Goal: Contribute content: Contribute content

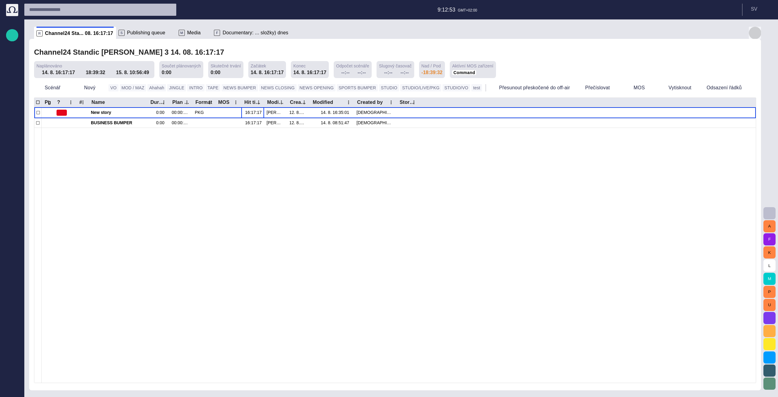
click at [751, 33] on button "button" at bounding box center [755, 33] width 12 height 12
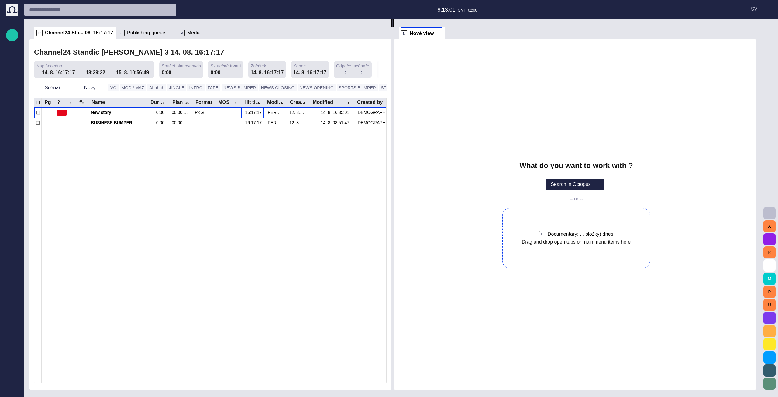
drag, startPoint x: 236, startPoint y: 30, endPoint x: 570, endPoint y: 245, distance: 397.5
click at [570, 245] on div "R Channel24 Sta... 08. 16:17:17 S Publishing queue M Media F Documentary: ... s…" at bounding box center [395, 204] width 732 height 371
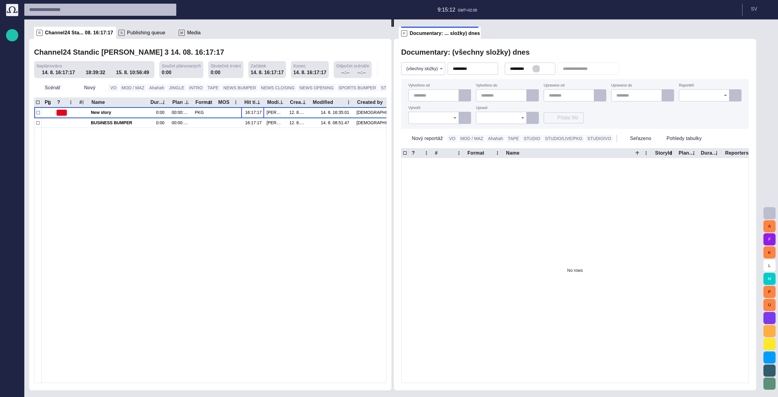
click at [539, 69] on span "button" at bounding box center [536, 68] width 5 height 5
click at [483, 68] on button "button" at bounding box center [478, 68] width 7 height 7
click at [507, 43] on div "Documentary: (všechny složky) dnes (všechny složky) * Vytvořeno od Vytvořeno do…" at bounding box center [575, 215] width 362 height 352
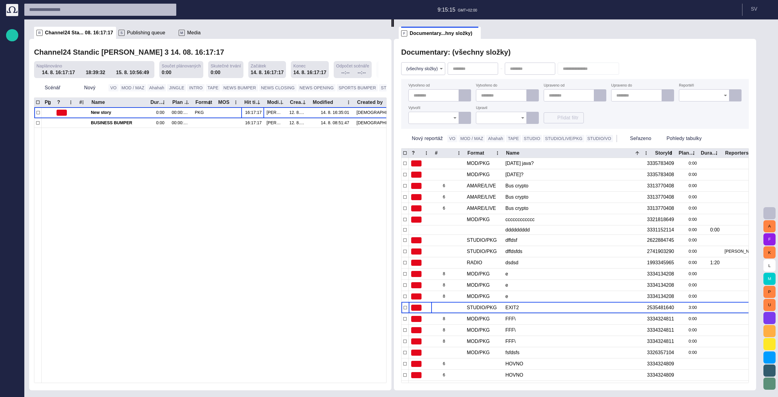
click at [518, 31] on ul "F Documentary...hny složky)" at bounding box center [565, 33] width 333 height 12
click at [633, 66] on button "button" at bounding box center [627, 68] width 12 height 11
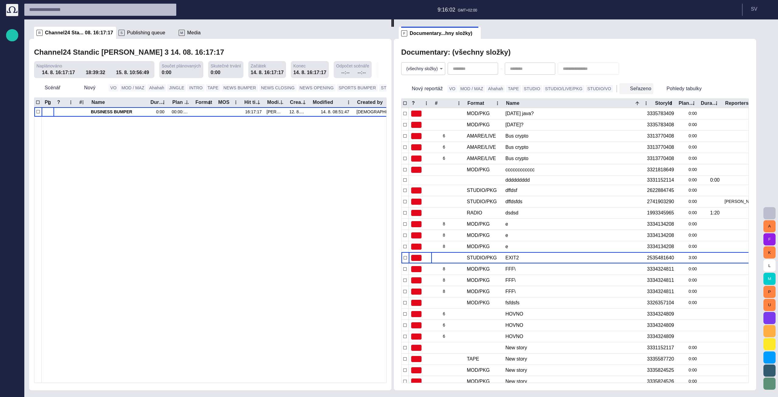
click at [630, 85] on button "Seřazeno" at bounding box center [636, 88] width 34 height 11
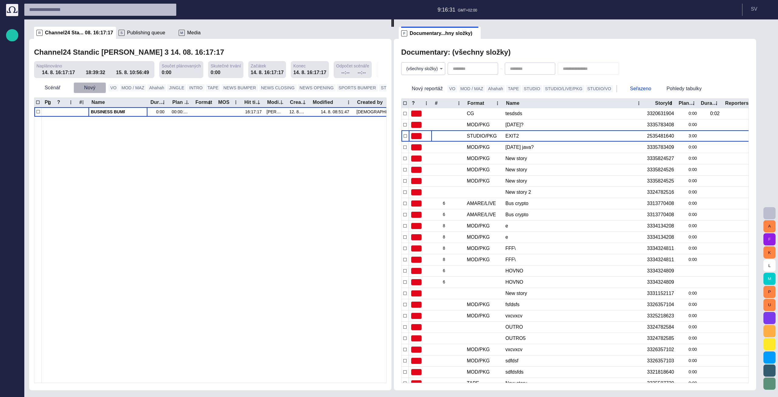
click at [90, 91] on button "Nový" at bounding box center [90, 87] width 33 height 11
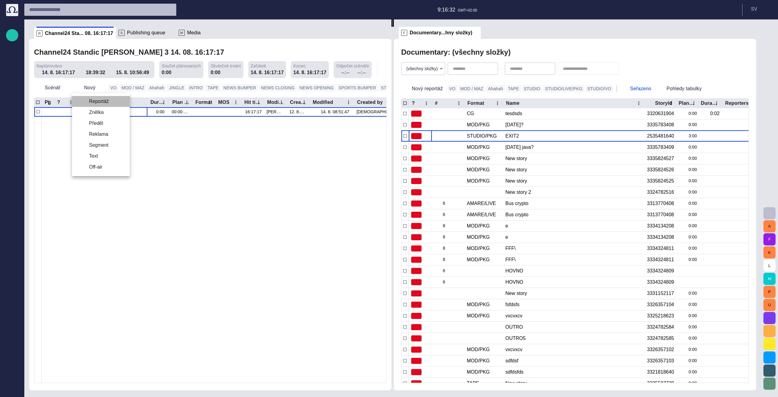
click at [95, 106] on li "Reportáž" at bounding box center [101, 101] width 58 height 11
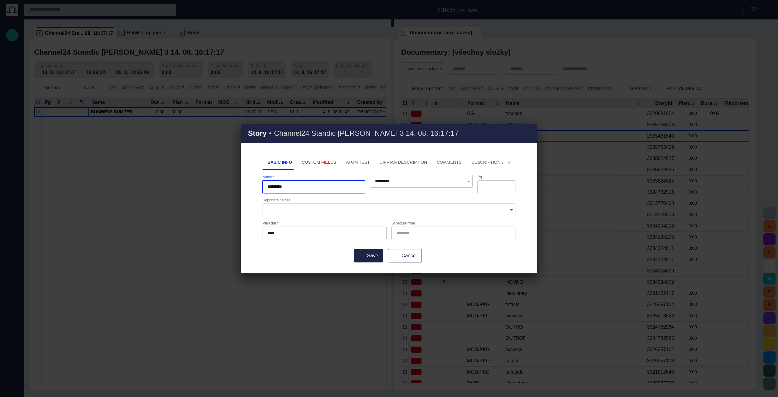
type input "*********"
click at [354, 249] on button "Save" at bounding box center [368, 255] width 29 height 13
click at [330, 165] on button "Custom Fields" at bounding box center [319, 162] width 44 height 15
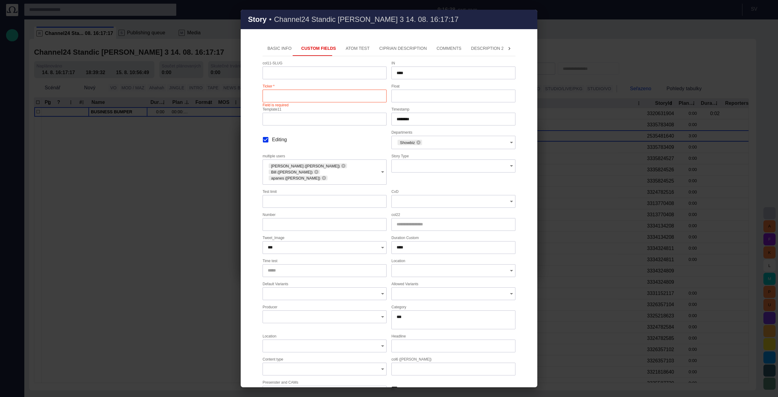
click at [284, 95] on input "Ticker   *" at bounding box center [325, 96] width 114 height 6
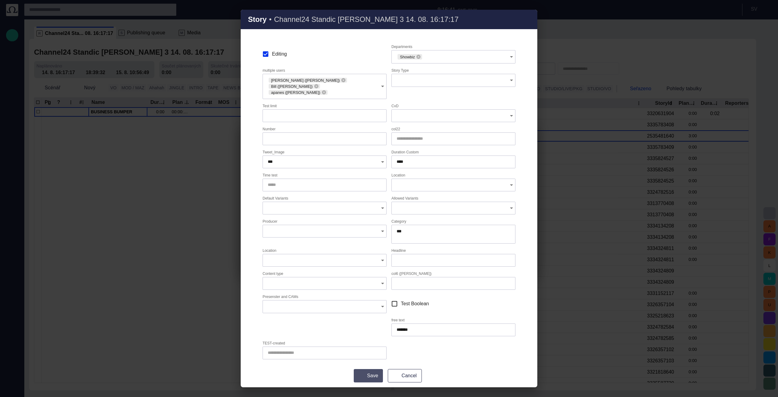
type input "******"
click at [374, 372] on button "Save" at bounding box center [368, 375] width 29 height 13
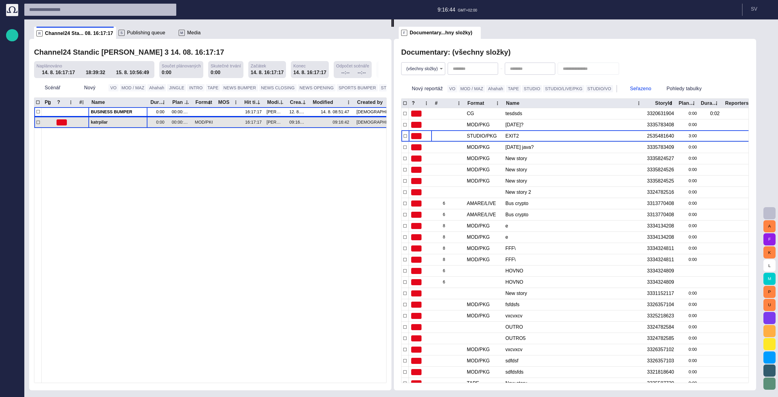
click at [107, 125] on span "katrpilar" at bounding box center [118, 122] width 54 height 6
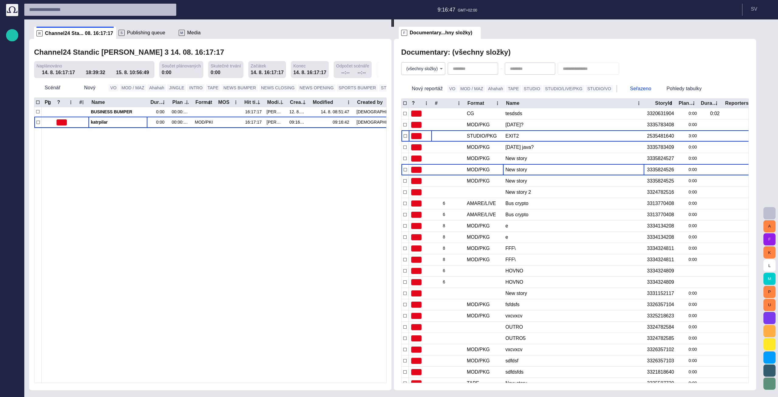
click at [522, 173] on div "New story" at bounding box center [573, 169] width 136 height 11
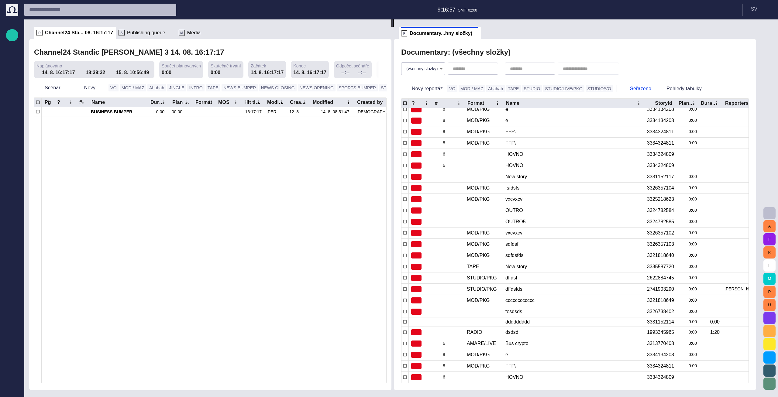
scroll to position [113, 0]
click at [13, 391] on span "button" at bounding box center [12, 388] width 5 height 5
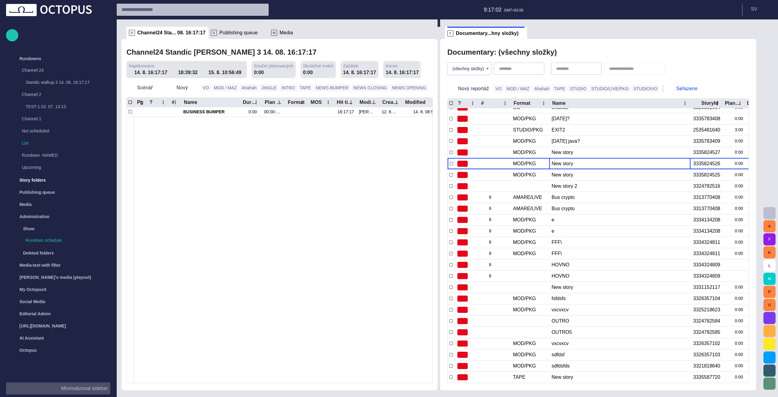
scroll to position [0, 0]
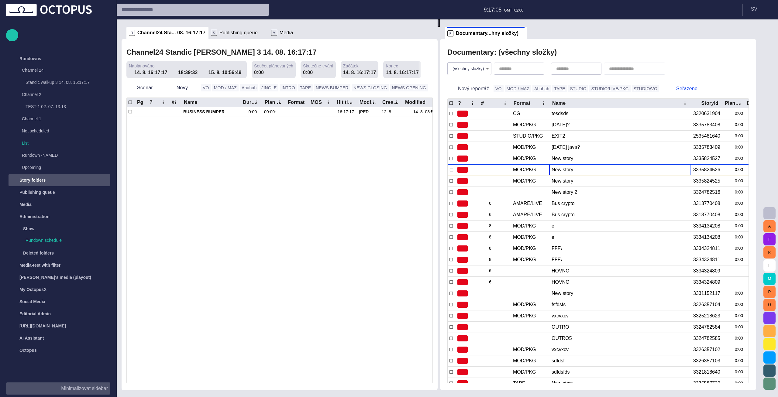
click at [67, 179] on div "Story folders" at bounding box center [54, 180] width 88 height 10
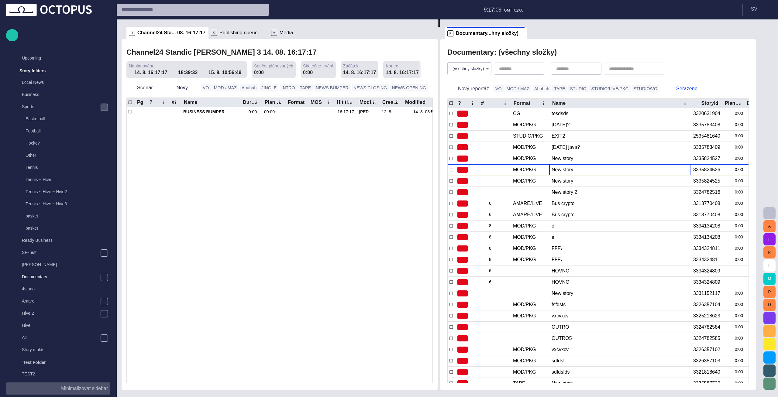
click at [103, 106] on span "main menu" at bounding box center [104, 107] width 5 height 5
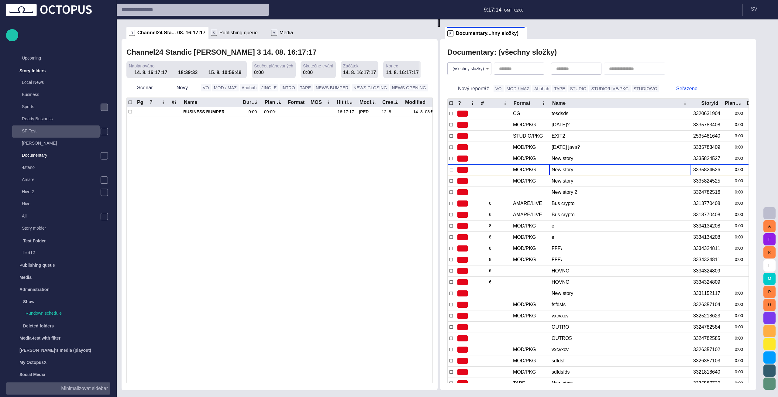
click at [51, 131] on p "SF-Test" at bounding box center [61, 131] width 78 height 6
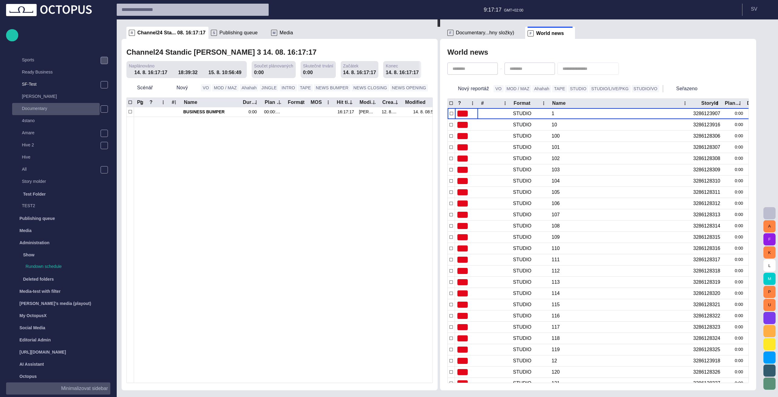
scroll to position [120, 0]
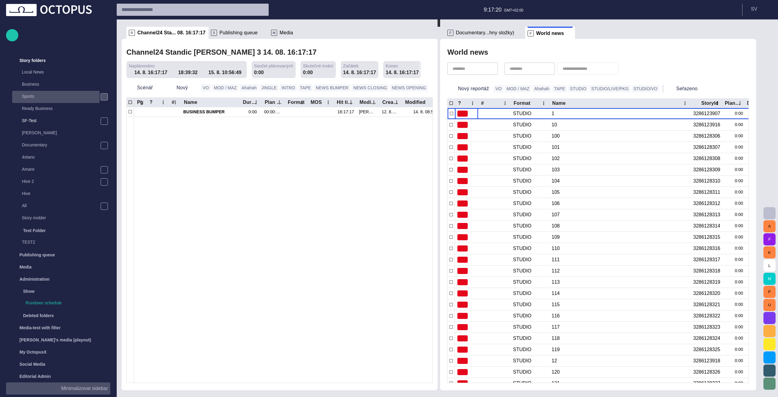
click at [76, 97] on p "Sports" at bounding box center [61, 96] width 78 height 6
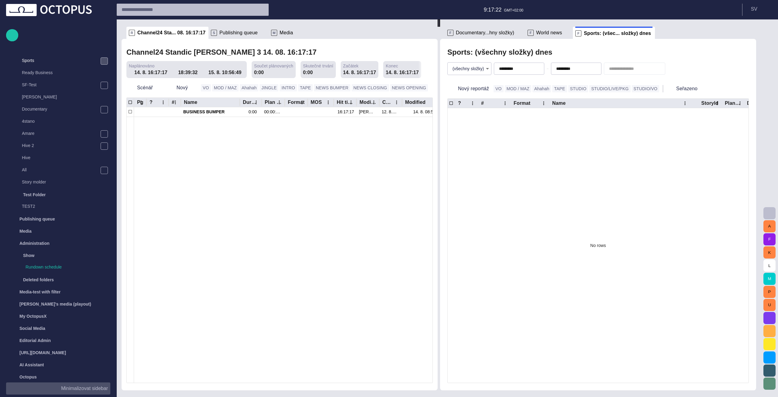
scroll to position [156, 0]
click at [521, 32] on span at bounding box center [520, 33] width 6 height 6
click at [528, 69] on span "button" at bounding box center [525, 68] width 5 height 5
click at [585, 68] on span "button" at bounding box center [582, 68] width 5 height 5
click at [595, 51] on div "Sports: (všechny složky) - dnes" at bounding box center [597, 52] width 301 height 12
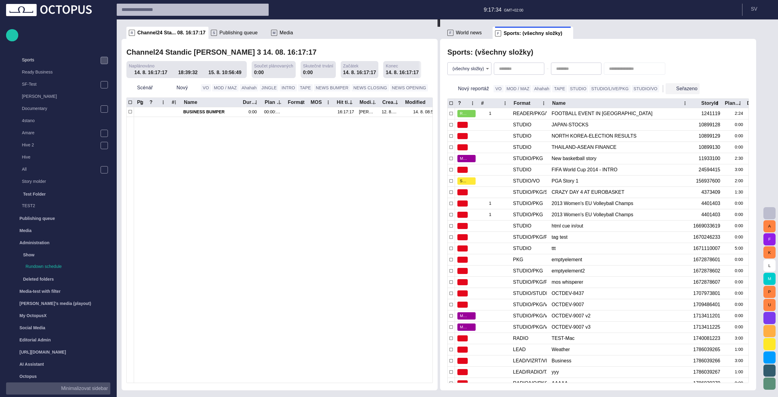
click at [666, 85] on button "Seřazeno" at bounding box center [683, 88] width 34 height 11
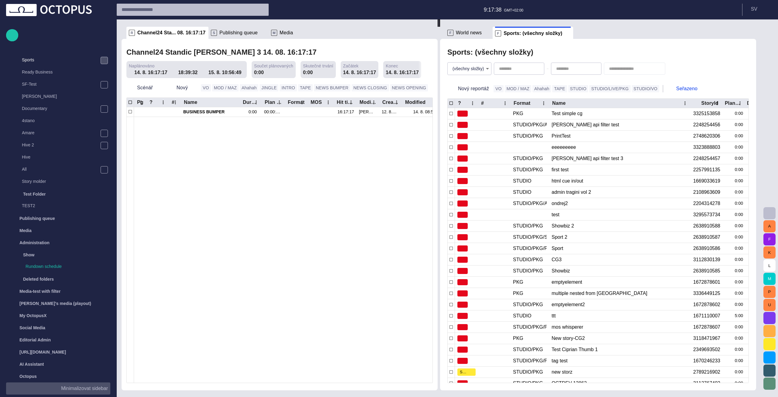
scroll to position [0, 0]
click at [177, 87] on button "Nový" at bounding box center [182, 87] width 33 height 11
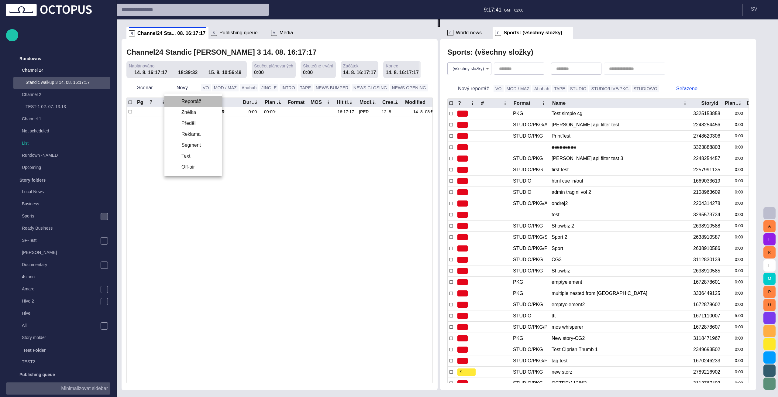
click at [190, 102] on li "Reportáž" at bounding box center [193, 101] width 58 height 11
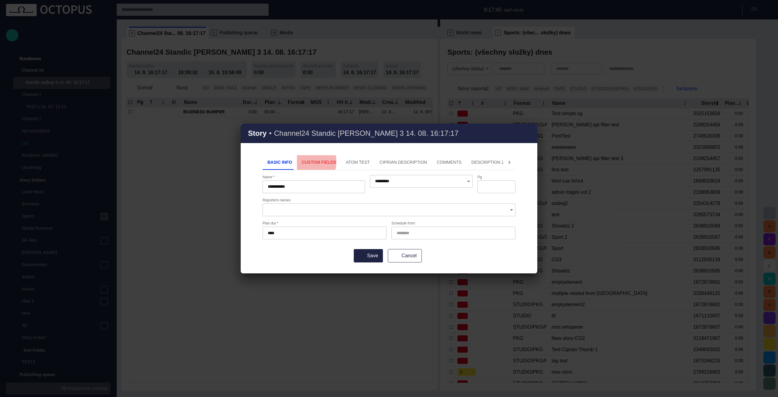
click at [299, 162] on button "Custom Fields" at bounding box center [319, 162] width 44 height 15
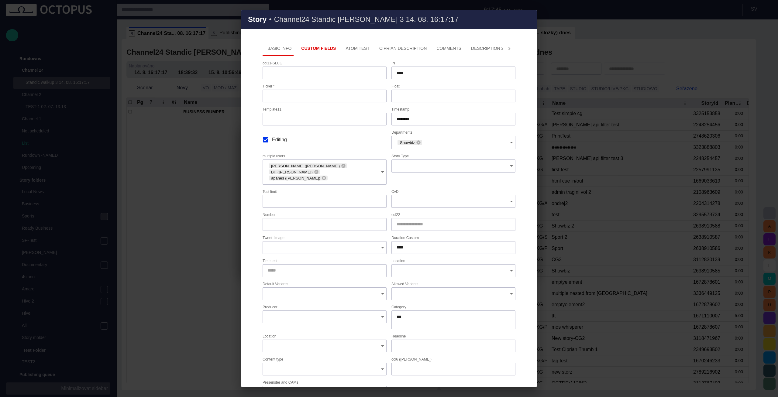
click at [285, 98] on input "Ticker   *" at bounding box center [325, 96] width 114 height 6
type input "***"
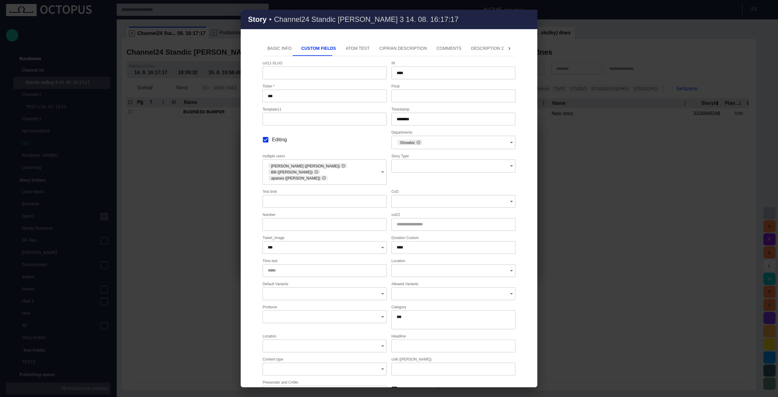
type input "*********"
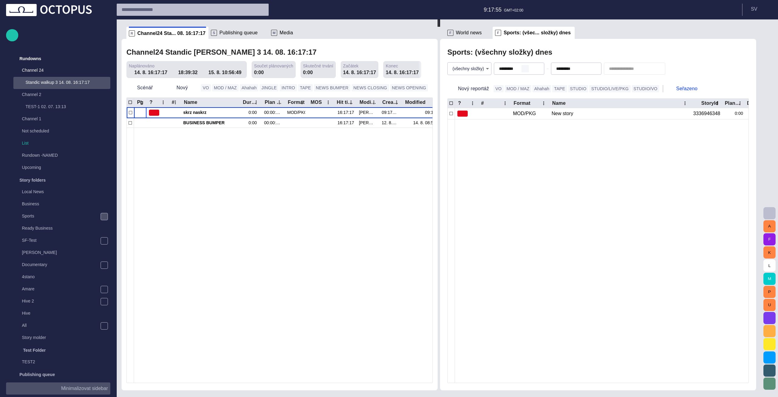
click at [528, 71] on span "button" at bounding box center [525, 68] width 5 height 5
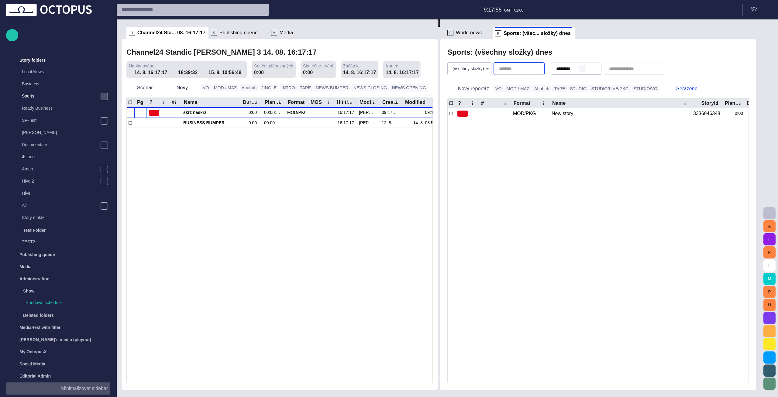
scroll to position [122, 0]
click at [585, 70] on span "button" at bounding box center [582, 68] width 5 height 5
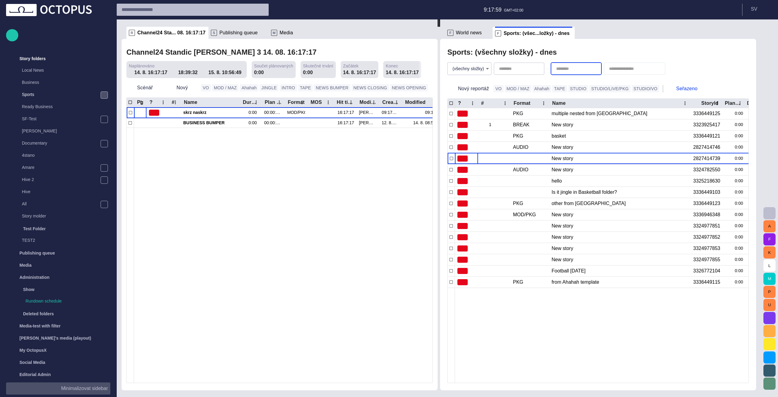
click at [587, 49] on div "Sports: (všechny složky) - dnes" at bounding box center [597, 52] width 301 height 12
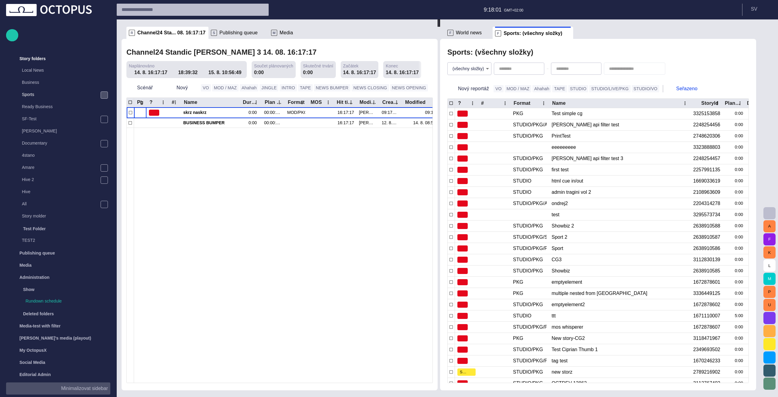
click at [320, 50] on div "Channel24 Standic walkup 3 14. 08. 16:17:17" at bounding box center [279, 52] width 306 height 12
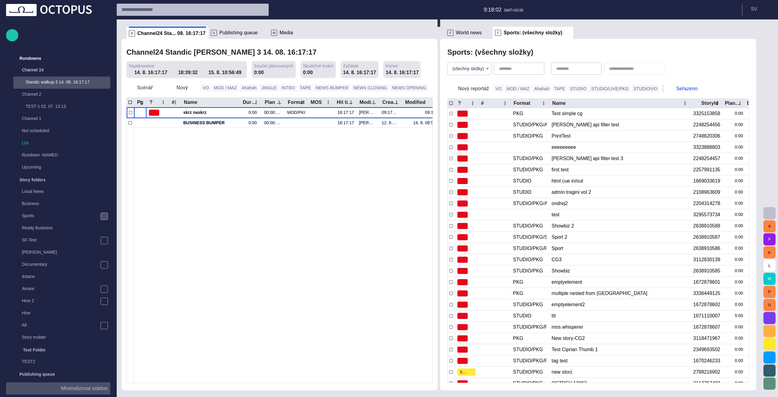
scroll to position [0, 0]
click at [626, 55] on div "Sports: (všechny složky)" at bounding box center [597, 52] width 301 height 12
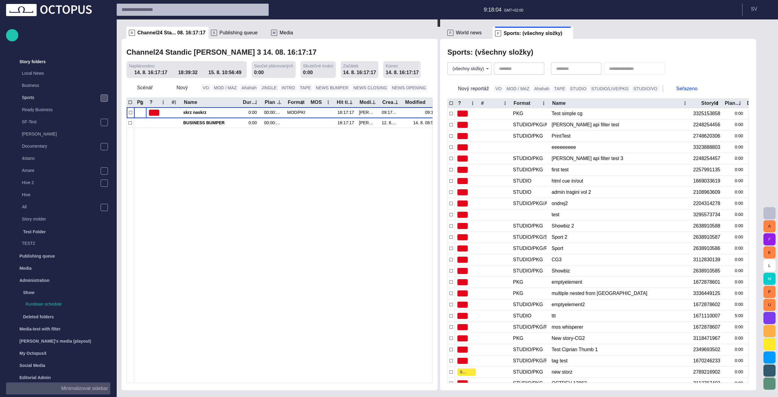
scroll to position [122, 0]
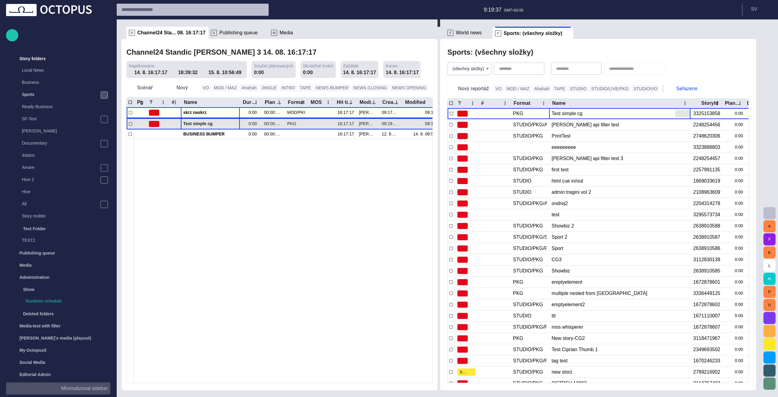
click at [236, 125] on span "button" at bounding box center [235, 124] width 5 height 5
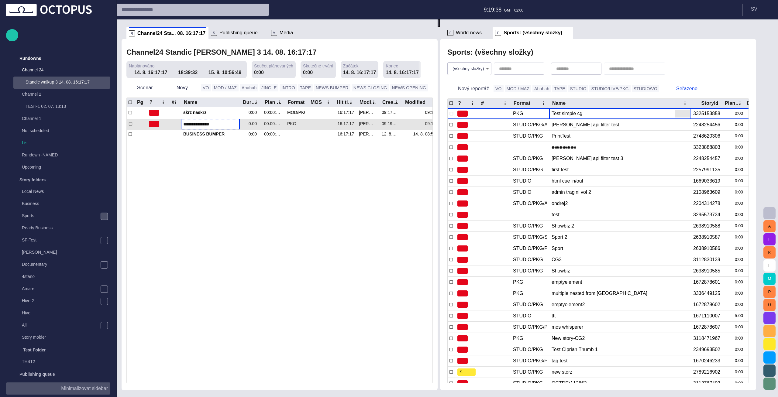
scroll to position [0, 0]
type input "*****"
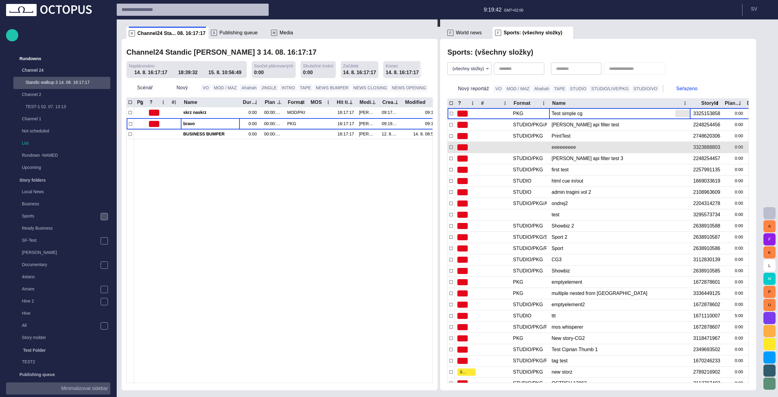
drag, startPoint x: 205, startPoint y: 125, endPoint x: 527, endPoint y: 150, distance: 323.1
click at [527, 150] on div "R Channel24 Sta... 08. 16:17:17 S Publishing queue M Media Channel24 Standic wa…" at bounding box center [441, 204] width 639 height 371
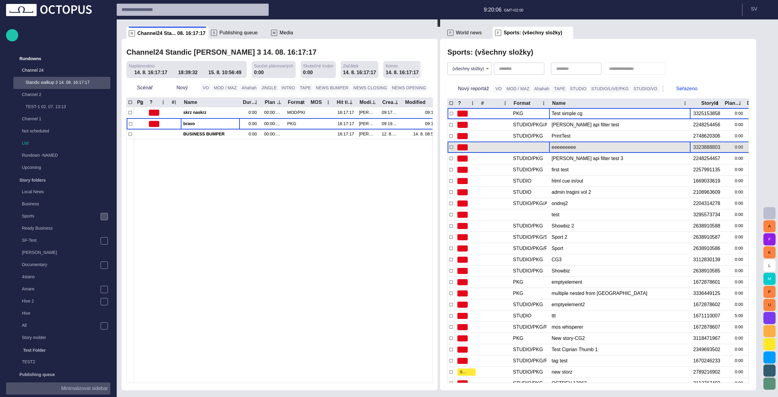
click at [580, 146] on div "eeeeeeeee" at bounding box center [620, 147] width 136 height 11
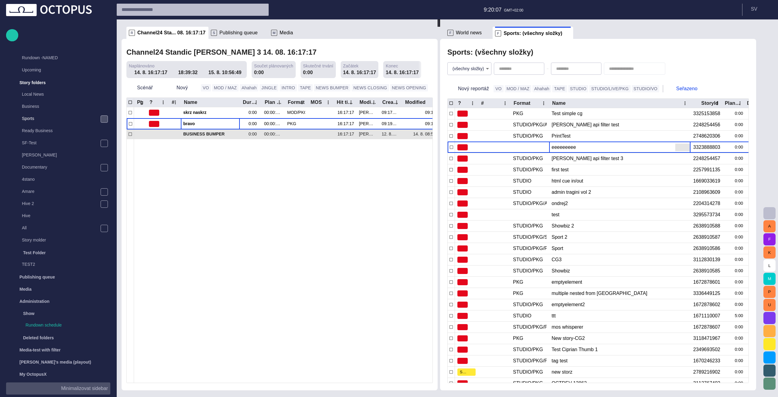
scroll to position [122, 0]
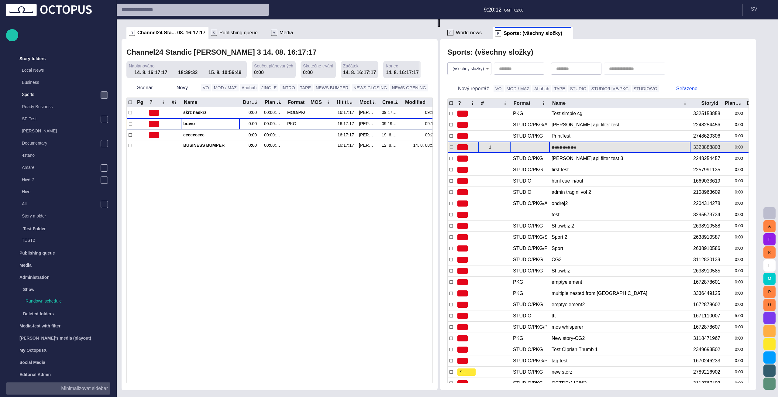
click at [488, 147] on span at bounding box center [485, 147] width 5 height 5
click at [509, 149] on span "button" at bounding box center [506, 147] width 5 height 5
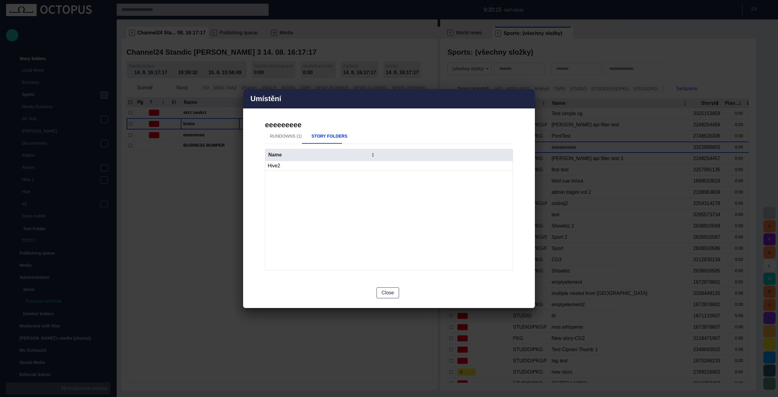
click at [287, 137] on button "Rundowns (1)" at bounding box center [286, 136] width 42 height 15
click at [525, 100] on span "button" at bounding box center [526, 98] width 7 height 7
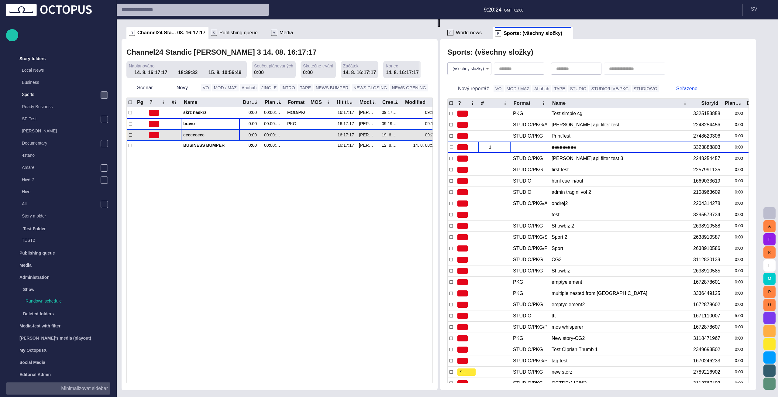
click at [239, 136] on button "button" at bounding box center [235, 135] width 7 height 9
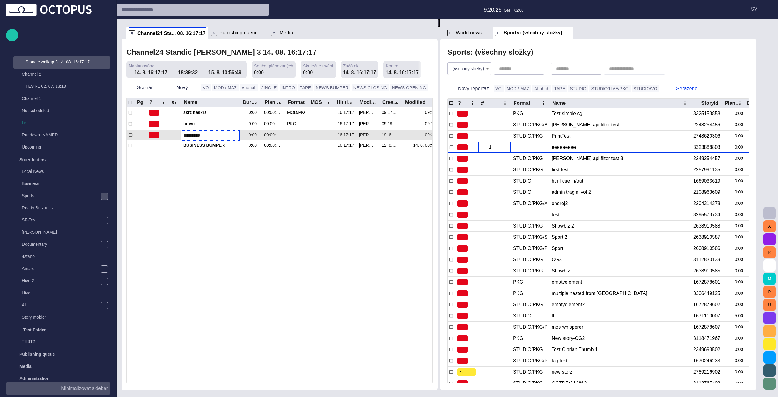
scroll to position [0, 0]
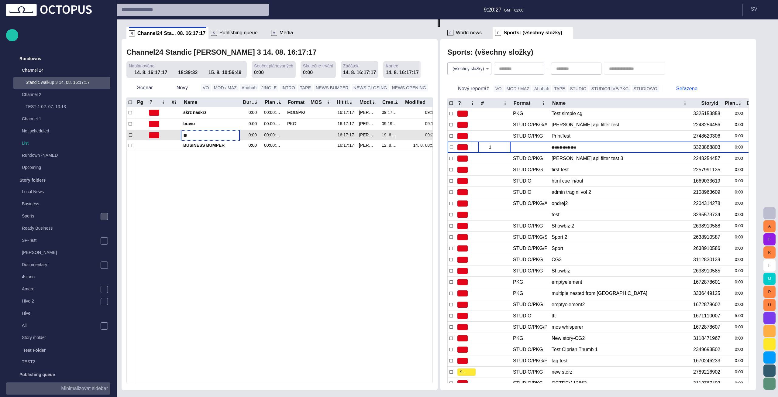
type input "***"
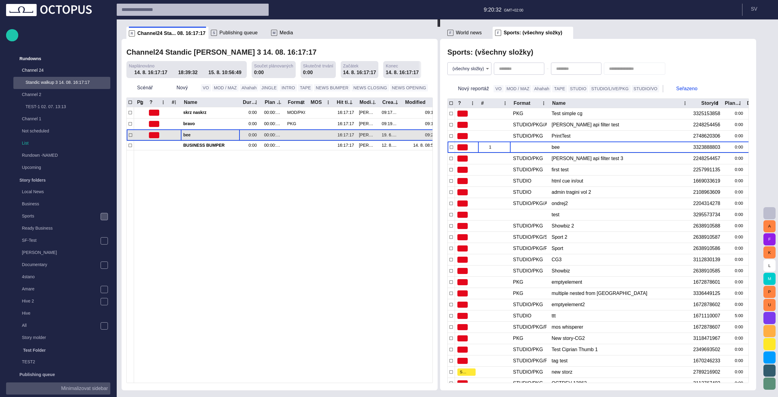
click at [228, 134] on span "button" at bounding box center [228, 135] width 5 height 5
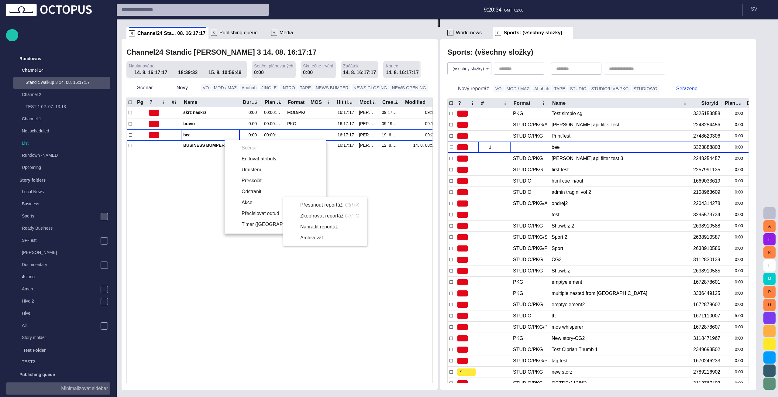
click at [304, 225] on li "Nahradit reportáž" at bounding box center [324, 227] width 82 height 11
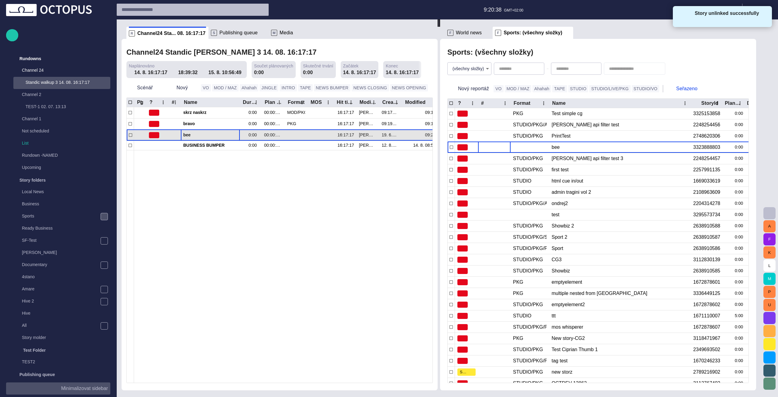
click at [201, 136] on span "bee" at bounding box center [210, 135] width 54 height 6
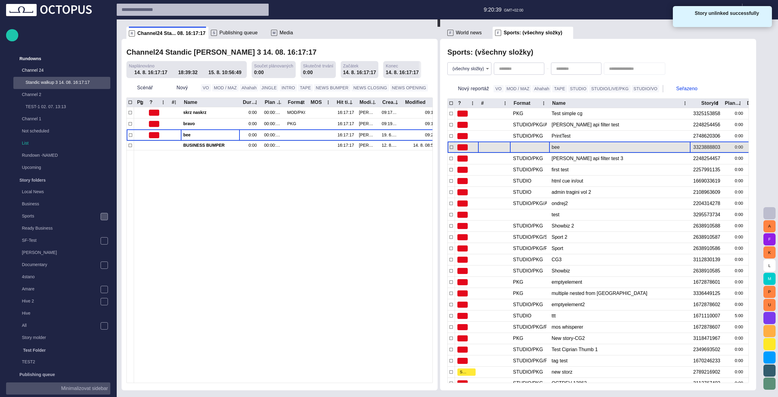
click at [689, 148] on span "button" at bounding box center [686, 147] width 6 height 6
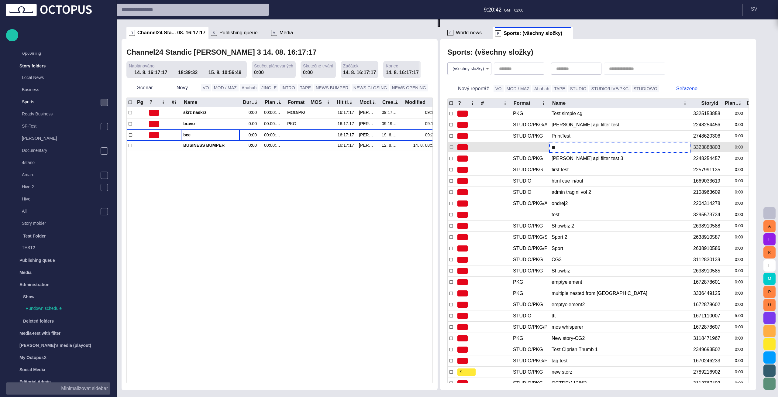
scroll to position [122, 0]
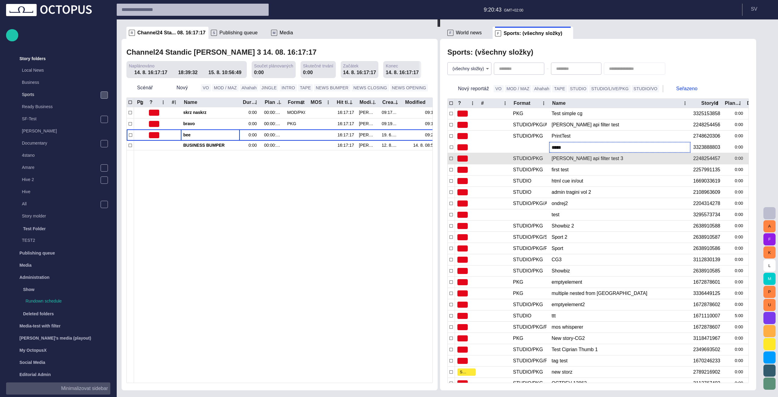
type input "******"
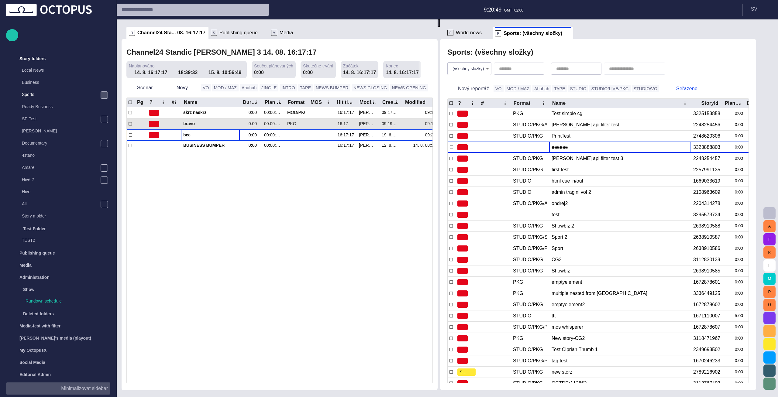
scroll to position [0, 0]
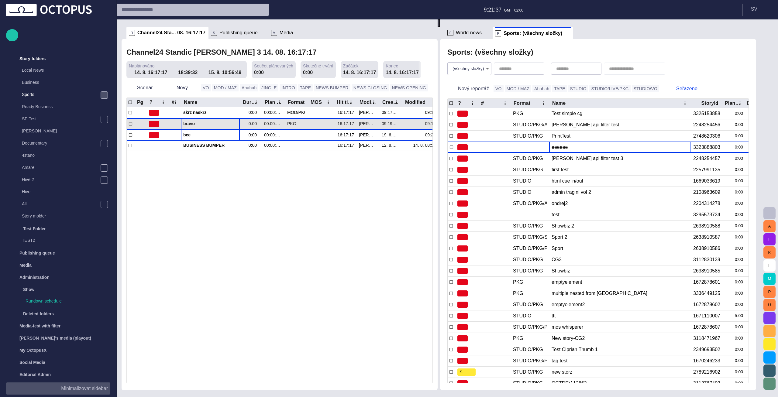
click at [185, 125] on span "bravo" at bounding box center [210, 124] width 54 height 6
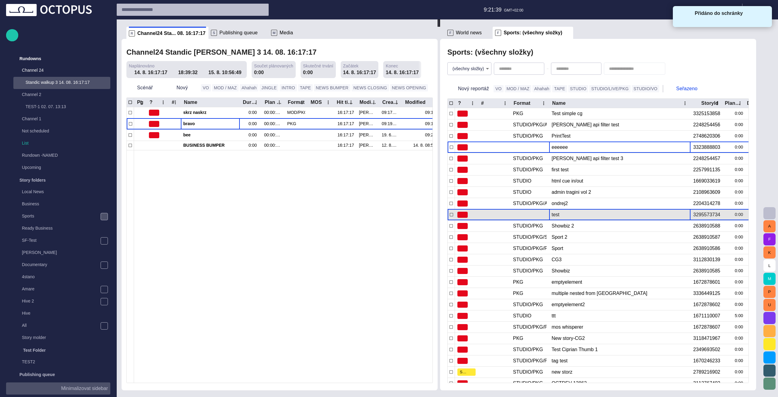
click at [568, 210] on div "test" at bounding box center [620, 214] width 136 height 11
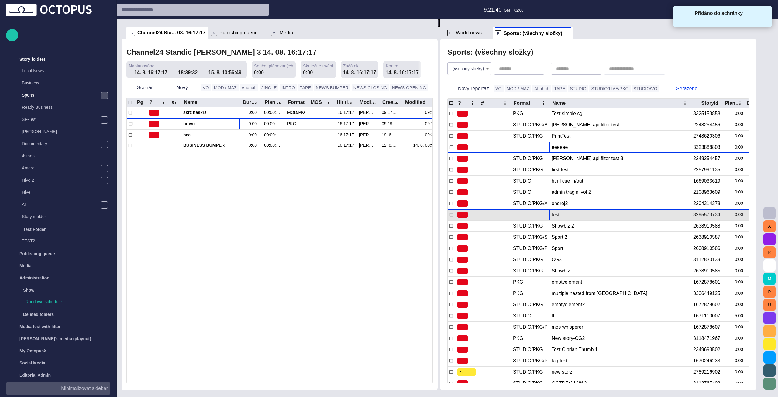
scroll to position [122, 0]
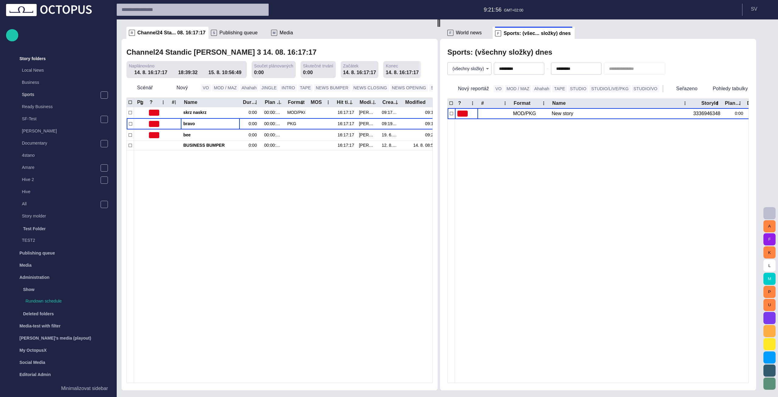
scroll to position [122, 0]
click at [528, 69] on span "button" at bounding box center [525, 68] width 5 height 5
click at [585, 68] on span "button" at bounding box center [582, 68] width 5 height 5
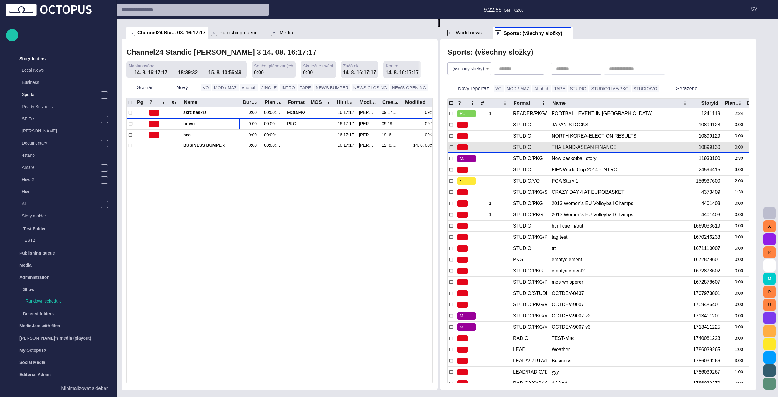
click at [545, 147] on div "STUDIO" at bounding box center [530, 147] width 39 height 11
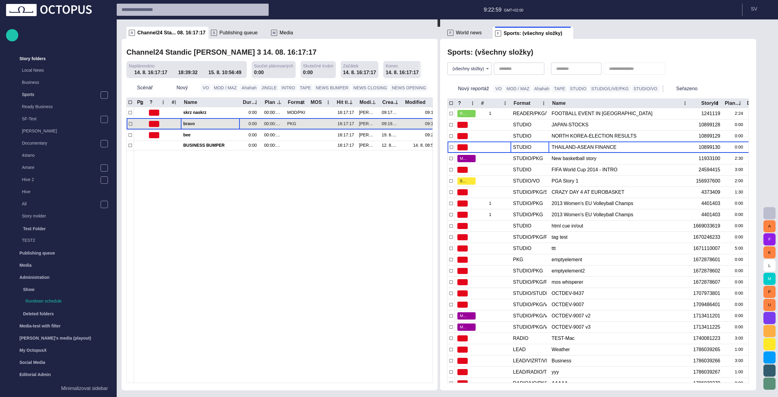
click at [208, 122] on span "bravo" at bounding box center [210, 124] width 54 height 6
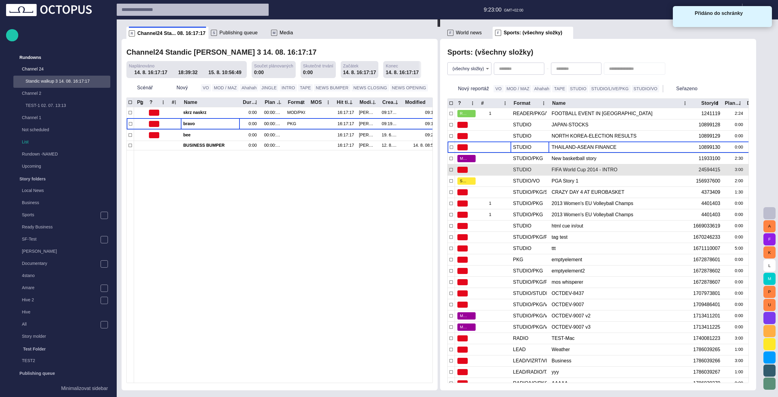
scroll to position [0, 0]
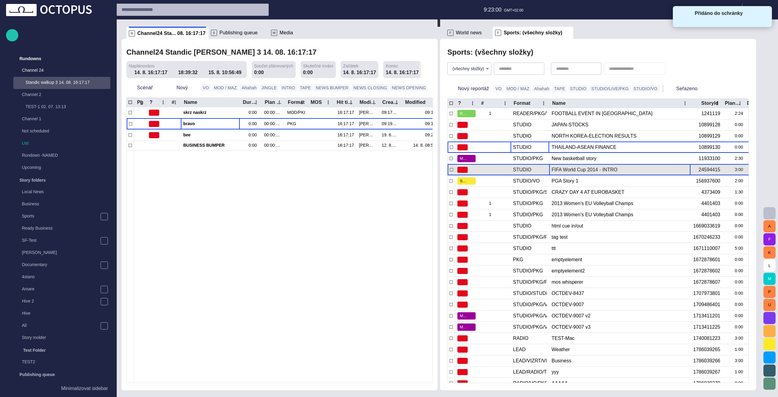
click at [614, 172] on div "FIFA World Cup 2014 - INTRO" at bounding box center [620, 169] width 136 height 11
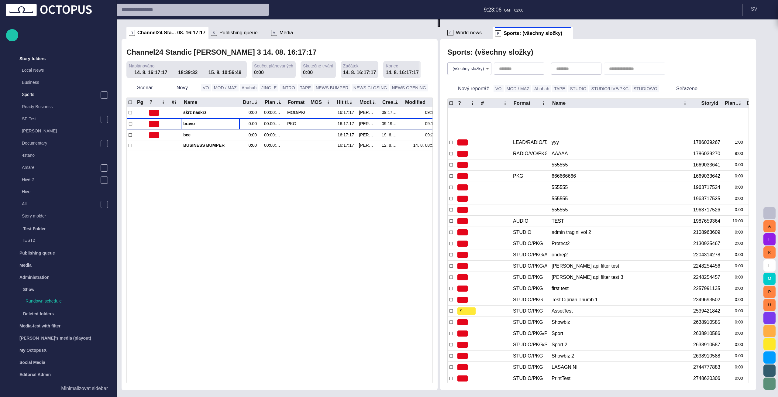
scroll to position [427, 0]
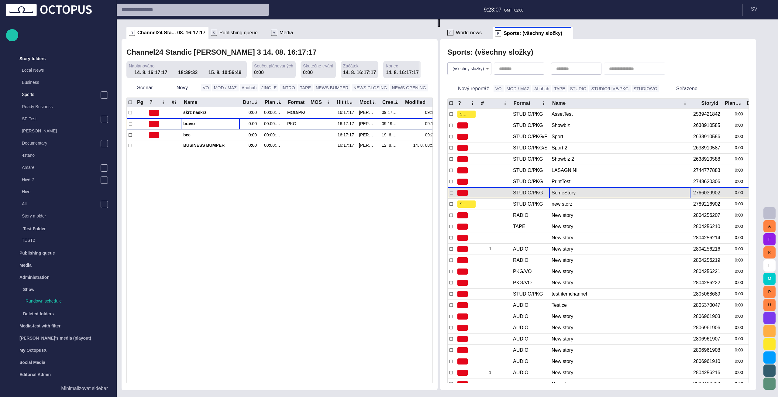
click at [562, 189] on div "SomeStory" at bounding box center [620, 193] width 136 height 11
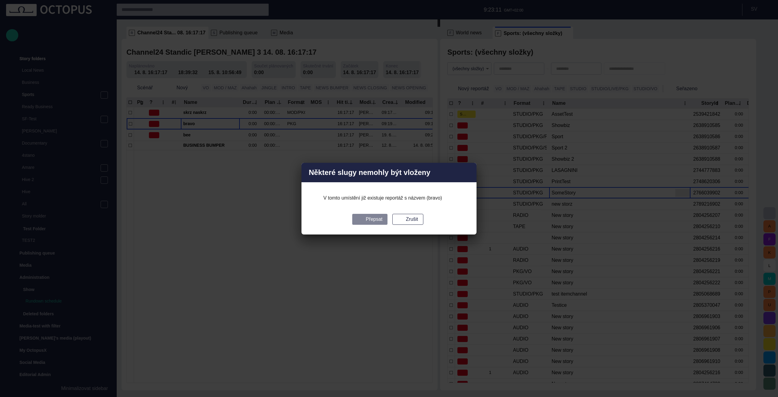
click at [383, 219] on button "Přepsat" at bounding box center [369, 219] width 35 height 11
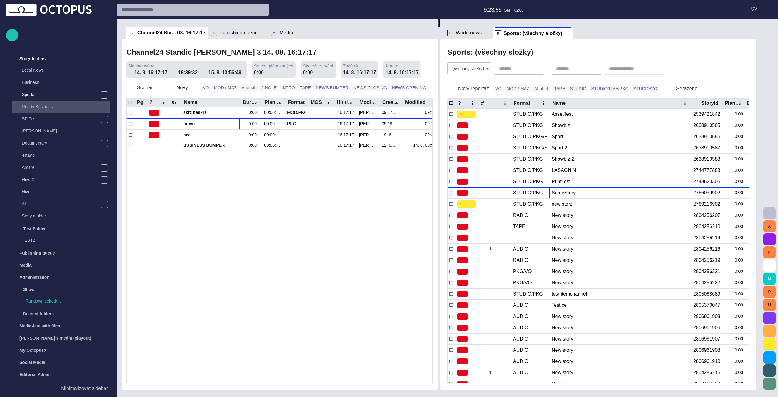
click at [64, 107] on p "Ready Business" at bounding box center [66, 107] width 88 height 6
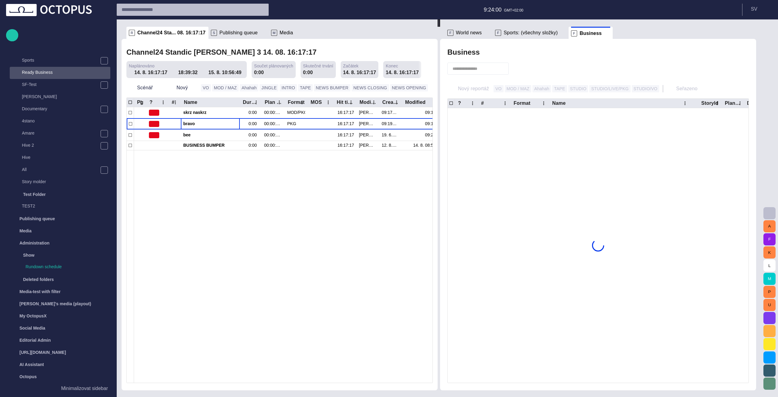
scroll to position [156, 0]
click at [753, 34] on span "button" at bounding box center [749, 32] width 7 height 7
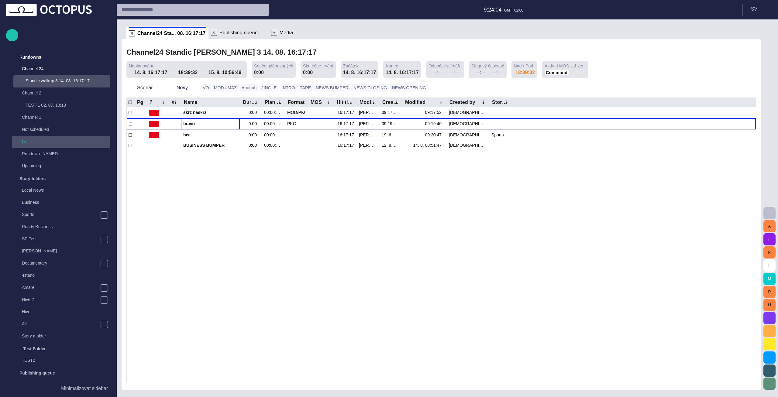
scroll to position [0, 0]
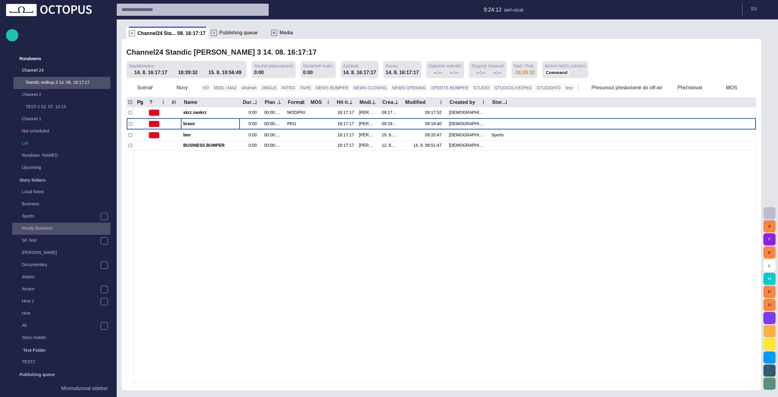
click at [55, 226] on p "Ready Business" at bounding box center [66, 228] width 88 height 6
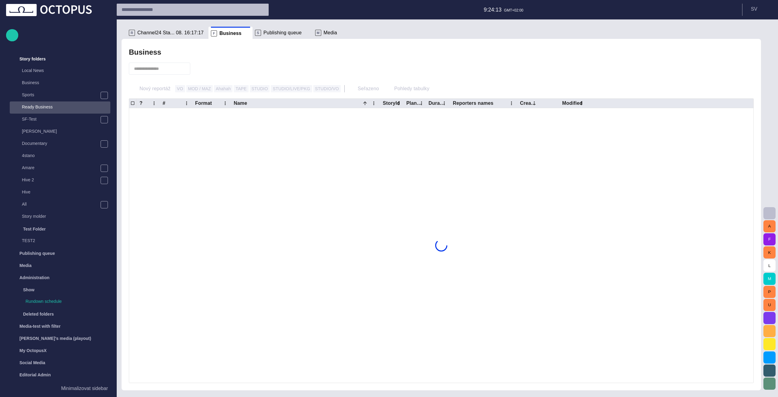
scroll to position [122, 0]
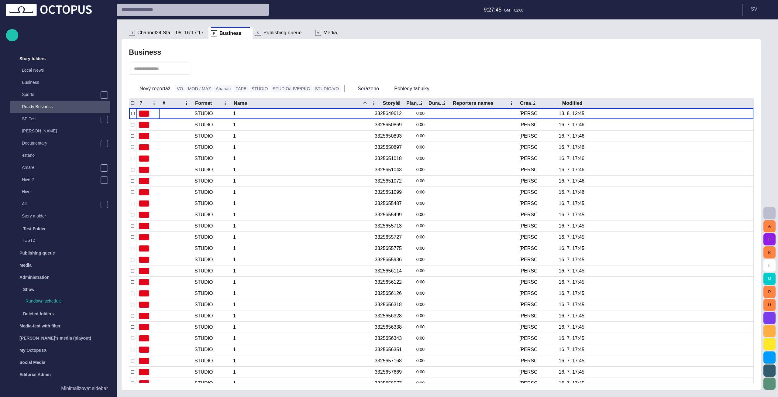
click at [244, 31] on span at bounding box center [247, 33] width 6 height 6
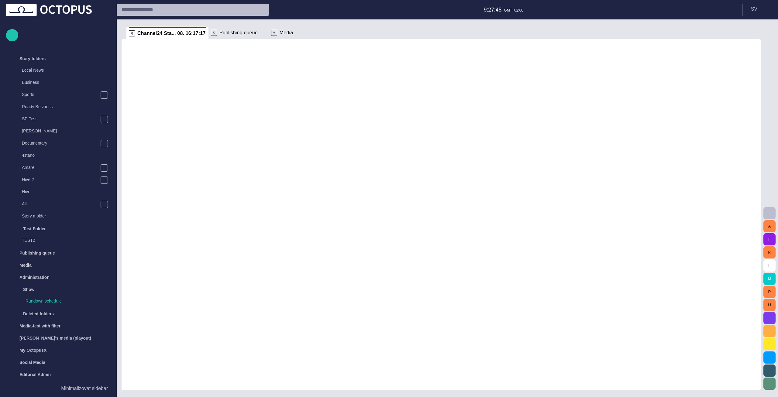
scroll to position [0, 0]
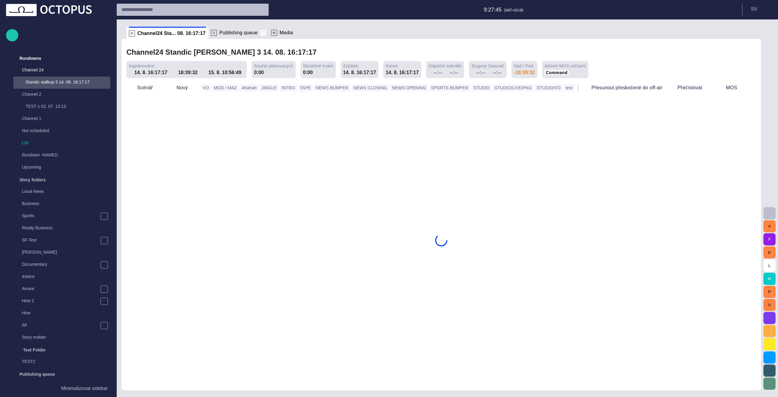
click at [260, 33] on span at bounding box center [263, 33] width 6 height 6
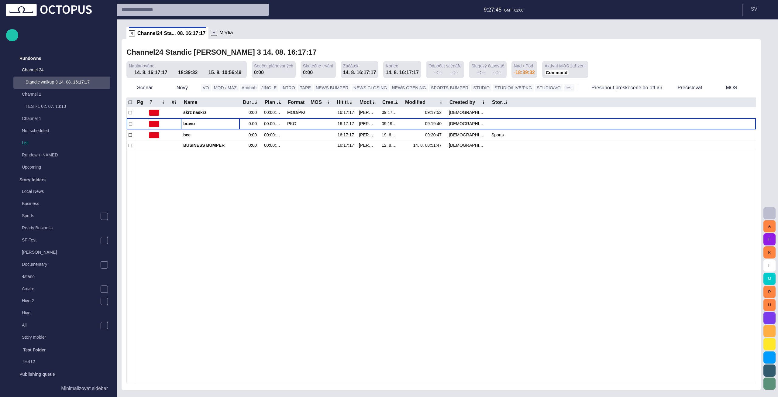
scroll to position [0, 0]
click at [237, 32] on span at bounding box center [239, 33] width 6 height 6
click at [51, 281] on div "4stano" at bounding box center [61, 277] width 98 height 12
click at [50, 278] on p "4stano" at bounding box center [66, 277] width 88 height 6
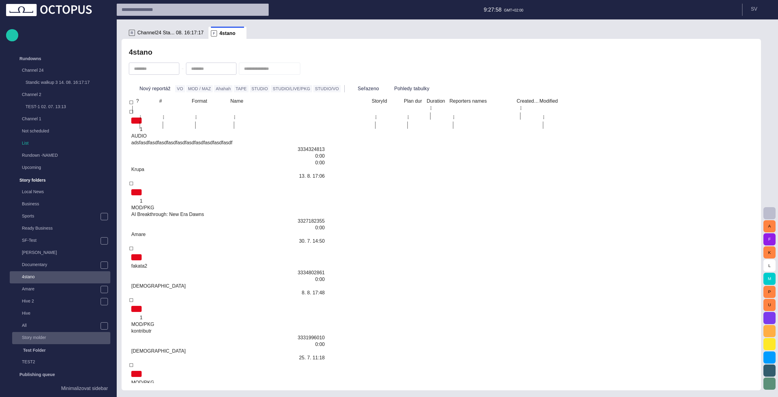
scroll to position [122, 0]
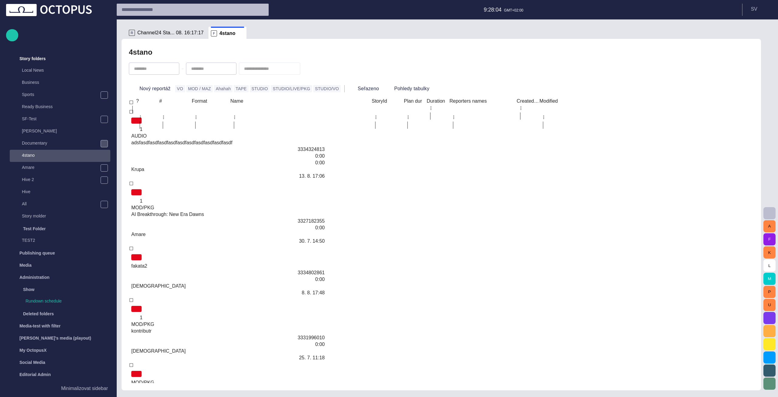
click at [101, 143] on div "main menu" at bounding box center [104, 143] width 7 height 7
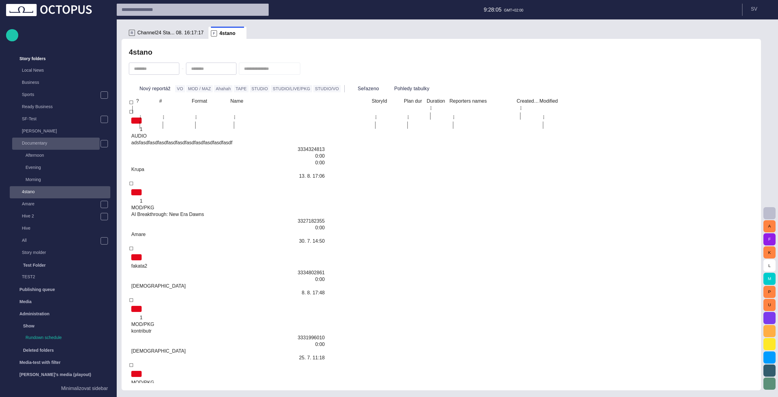
click at [64, 147] on div "Documentary" at bounding box center [56, 143] width 86 height 9
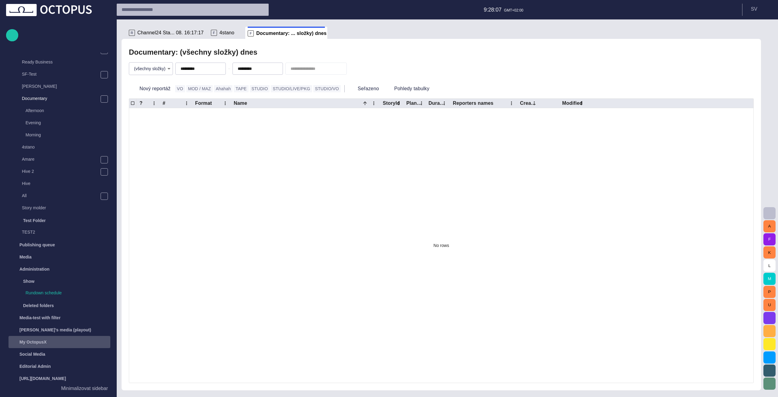
scroll to position [156, 0]
click at [209, 70] on span "button" at bounding box center [206, 68] width 5 height 5
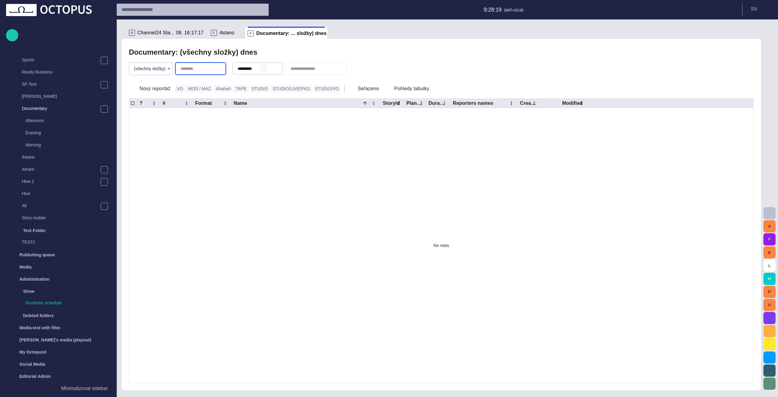
click at [266, 71] on span "button" at bounding box center [263, 68] width 5 height 5
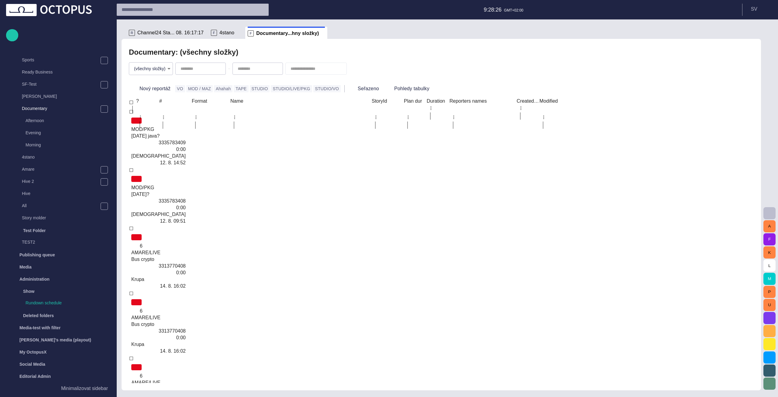
click at [517, 48] on div "Documentary: (všechny složky)" at bounding box center [441, 52] width 625 height 12
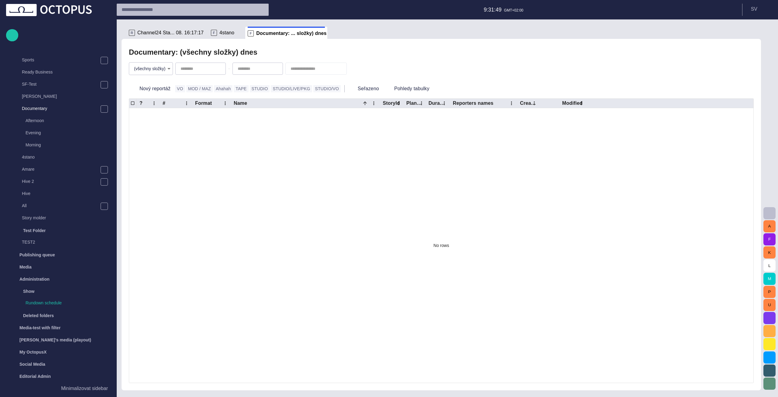
type input "*********"
